Goal: Task Accomplishment & Management: Manage account settings

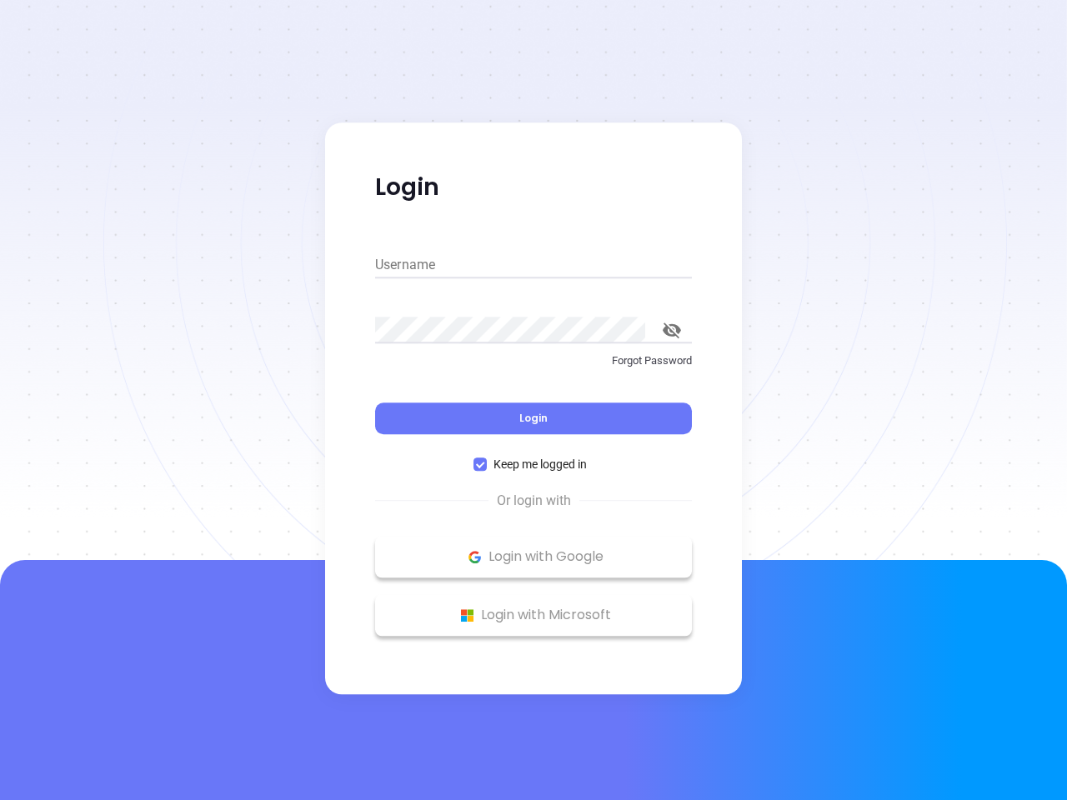
click at [533, 400] on div "Login" at bounding box center [533, 408] width 317 height 52
click at [533, 265] on input "Username" at bounding box center [533, 265] width 317 height 27
click at [672, 330] on icon "toggle password visibility" at bounding box center [671, 330] width 18 height 16
click at [533, 418] on span "Login" at bounding box center [533, 418] width 28 height 14
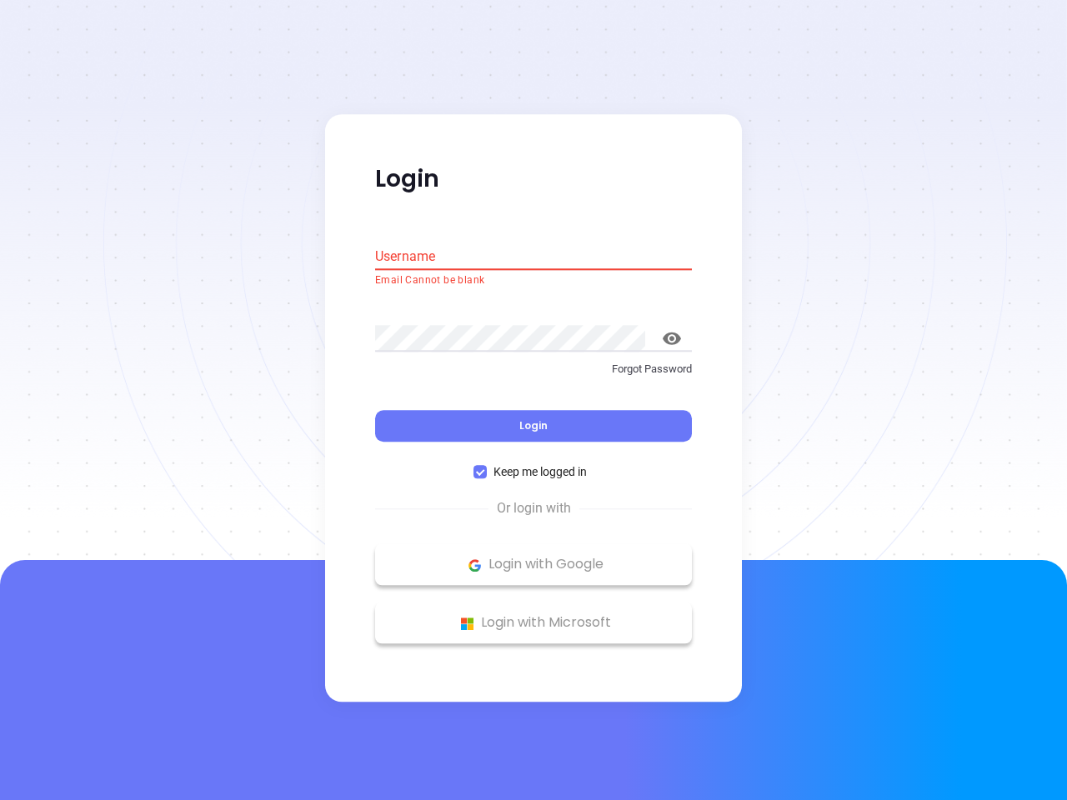
click at [533, 464] on span "Keep me logged in" at bounding box center [540, 472] width 107 height 18
click at [487, 466] on input "Keep me logged in" at bounding box center [479, 472] width 13 height 13
checkbox input "false"
click at [533, 557] on p "Login with Google" at bounding box center [533, 564] width 300 height 25
click at [533, 615] on p "Login with Microsoft" at bounding box center [533, 623] width 300 height 25
